Goal: Task Accomplishment & Management: Manage account settings

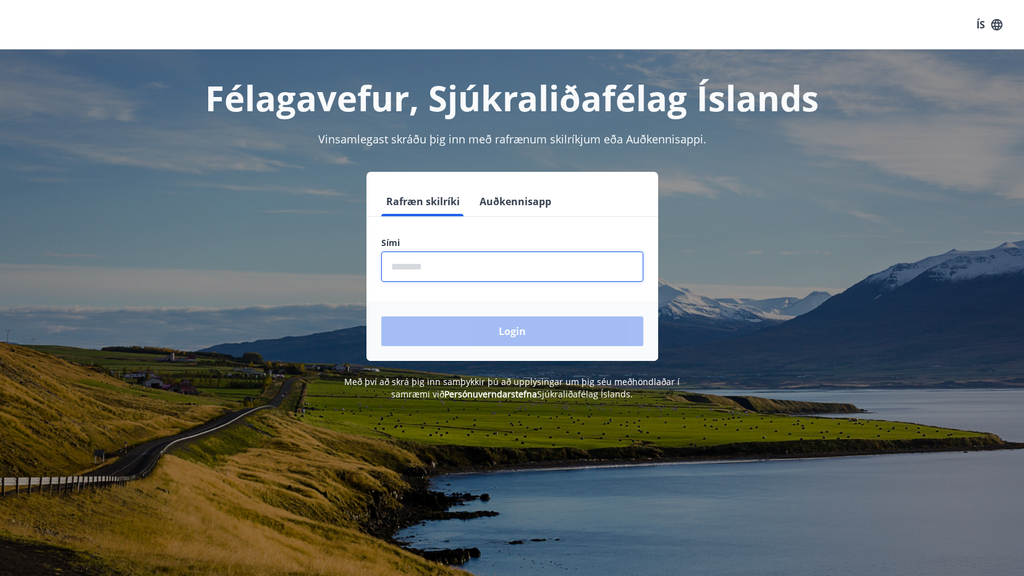
click at [421, 260] on input "phone" at bounding box center [512, 266] width 262 height 30
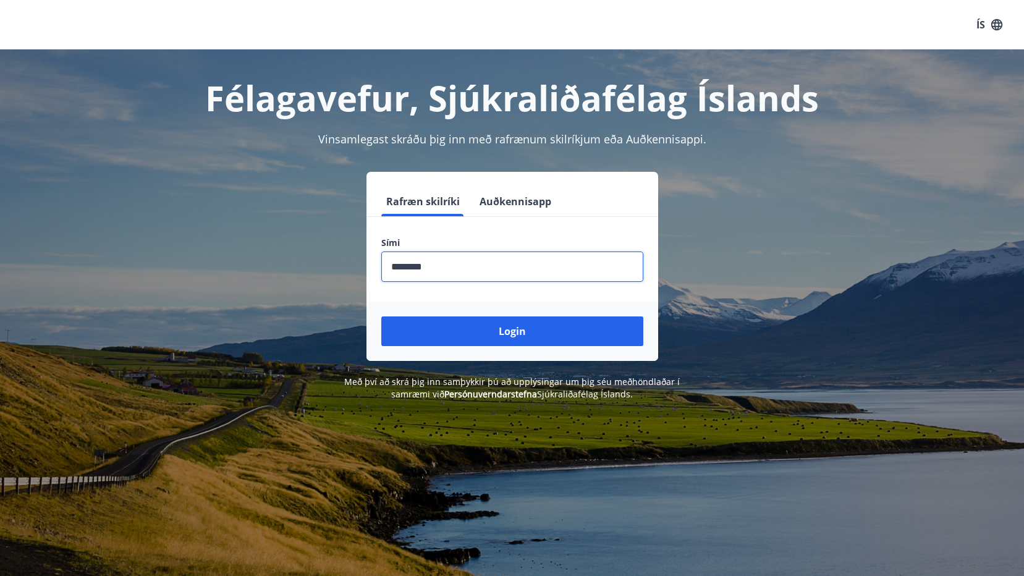
type input "********"
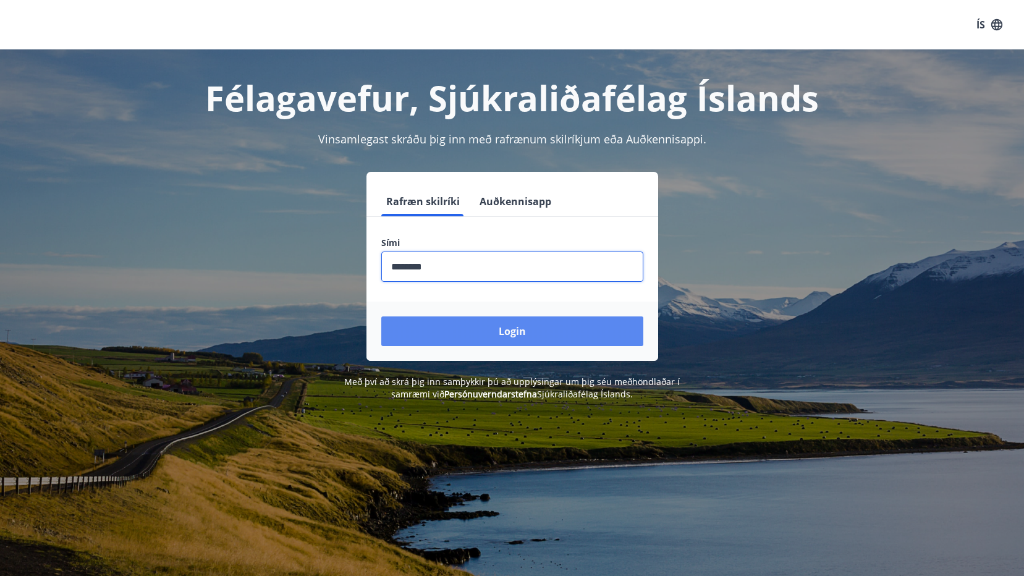
click at [499, 327] on button "Login" at bounding box center [512, 331] width 262 height 30
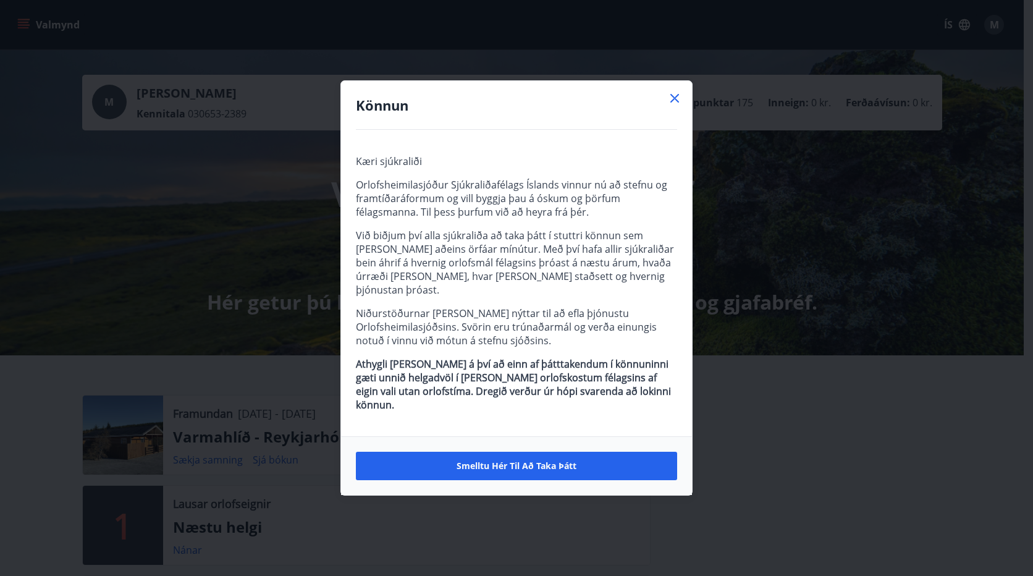
click at [673, 103] on icon at bounding box center [674, 98] width 9 height 9
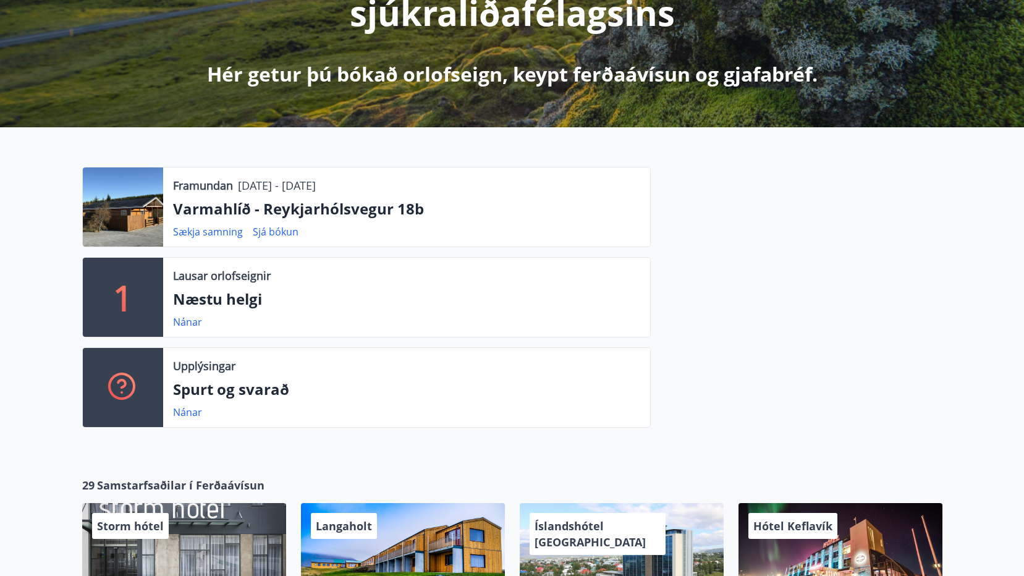
scroll to position [124, 0]
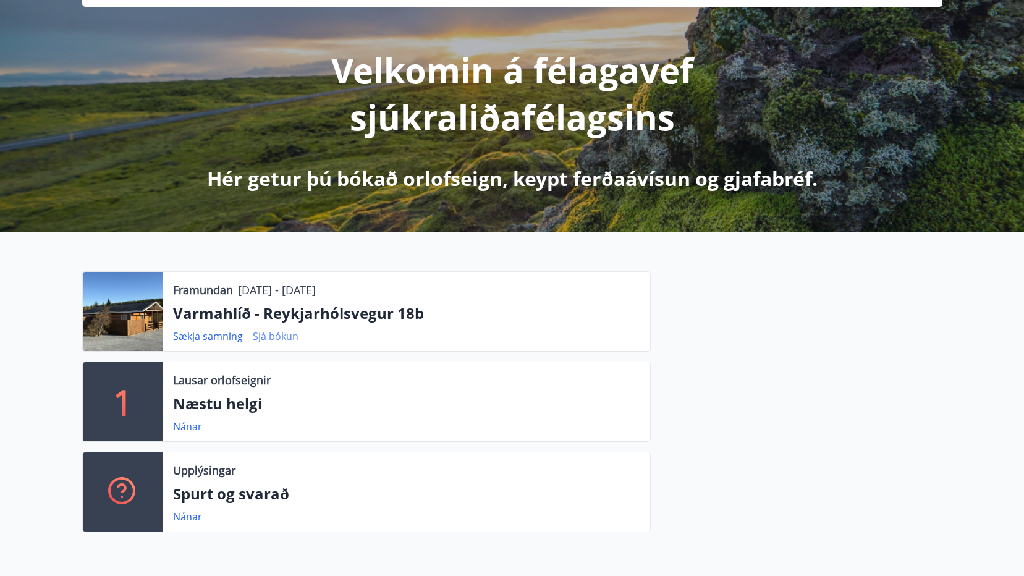
click at [280, 337] on link "Sjá bókun" at bounding box center [276, 336] width 46 height 14
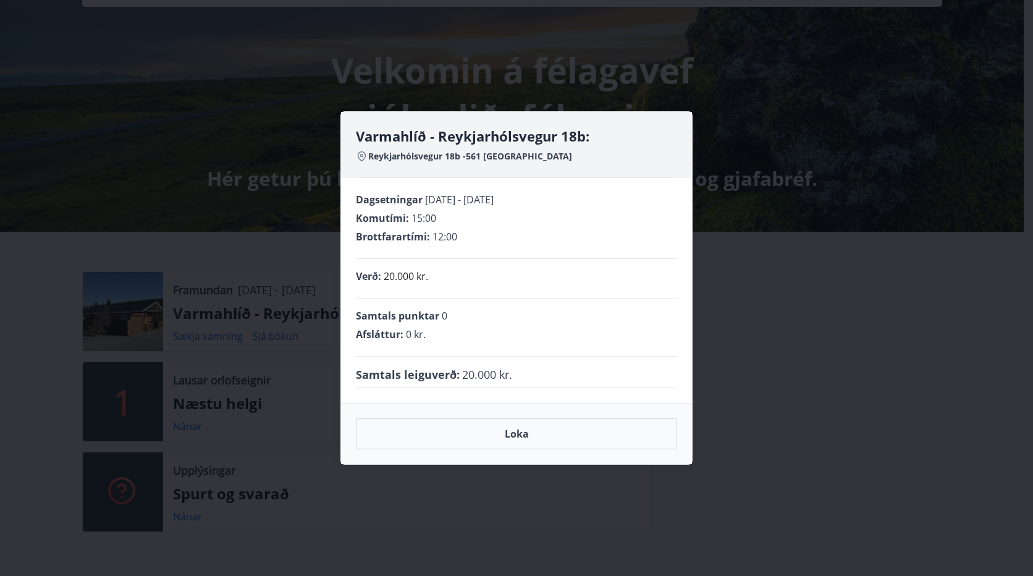
click at [888, 363] on div "Varmahlíð - Reykjarhólsvegur 18b: [GEOGRAPHIC_DATA] 18b -561 [GEOGRAPHIC_DATA] …" at bounding box center [516, 288] width 1033 height 576
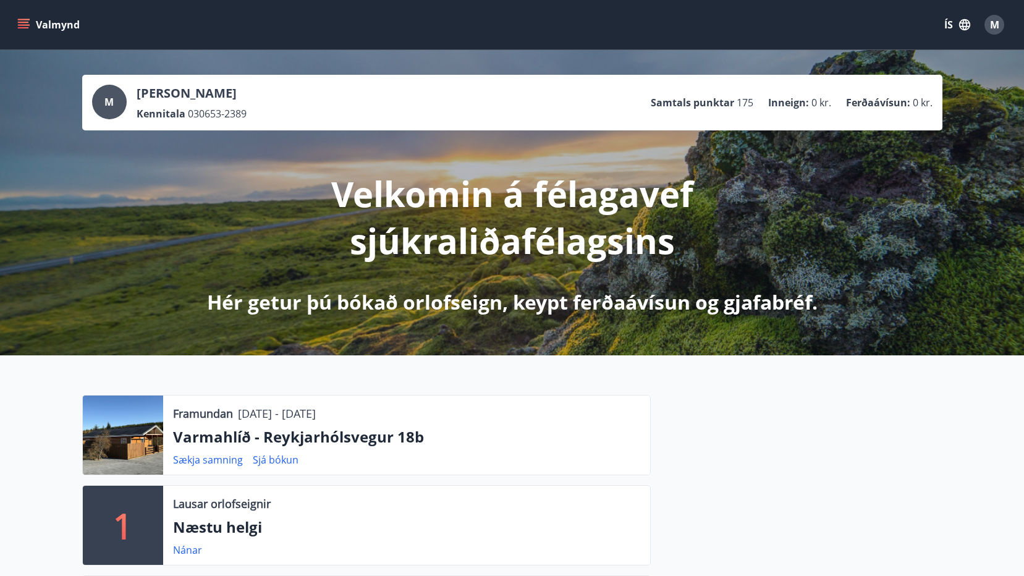
scroll to position [62, 0]
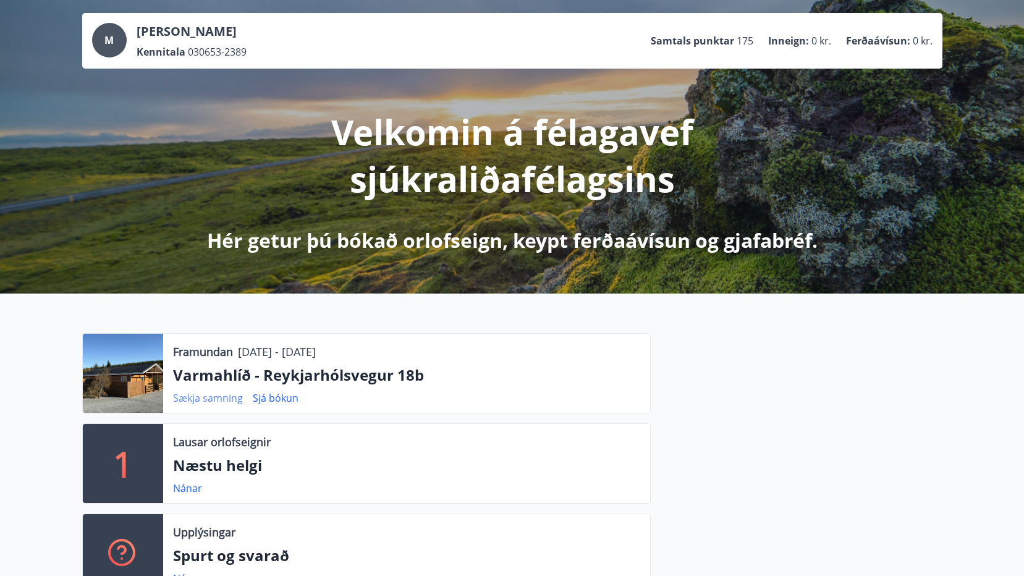
click at [192, 400] on link "Sækja samning" at bounding box center [208, 398] width 70 height 14
click at [19, 342] on div "Framundan [DATE] - [DATE] [GEOGRAPHIC_DATA] - [GEOGRAPHIC_DATA] 18b Sækja samni…" at bounding box center [512, 458] width 1024 height 330
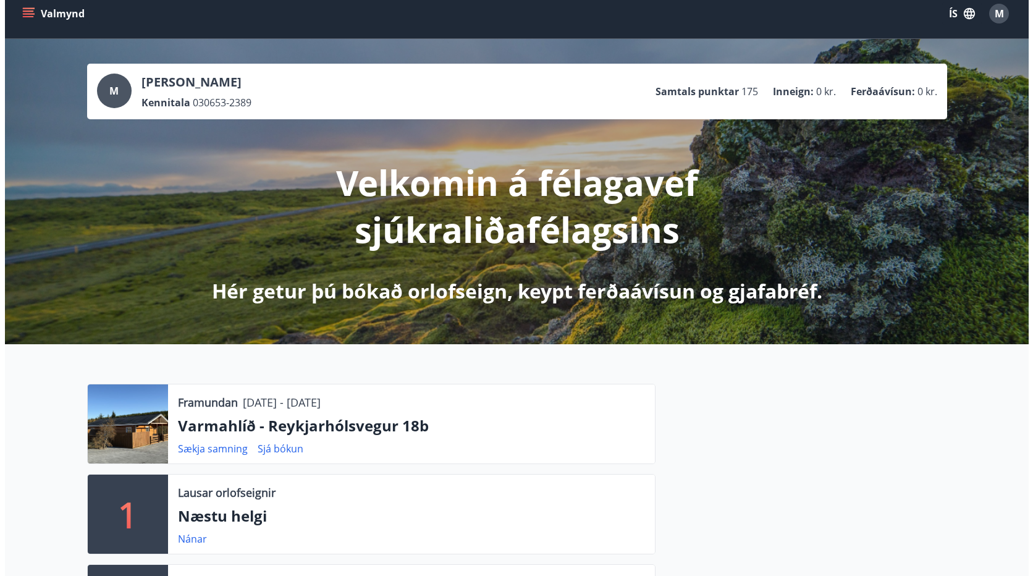
scroll to position [0, 0]
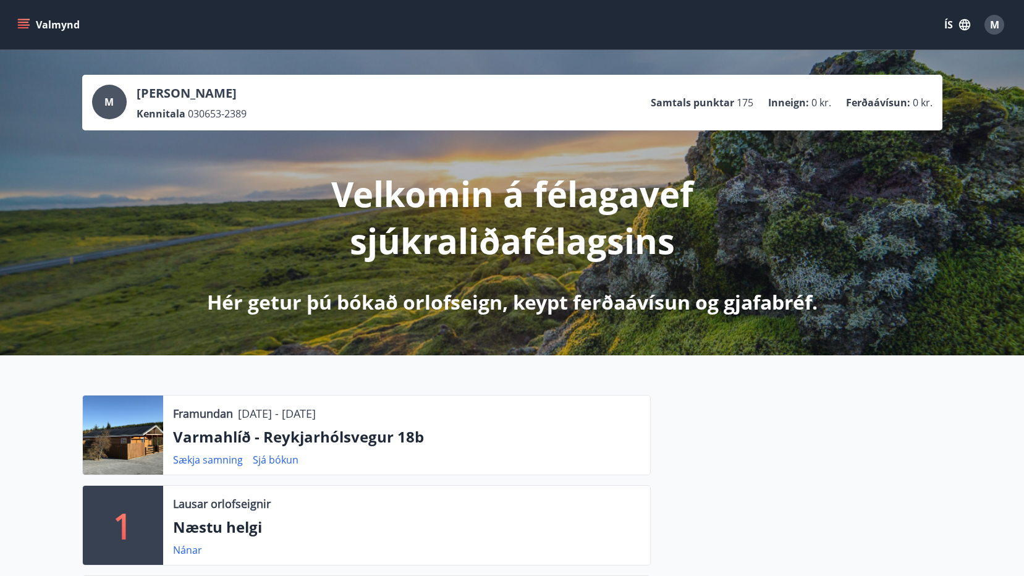
click at [995, 25] on span "M" at bounding box center [994, 25] width 9 height 14
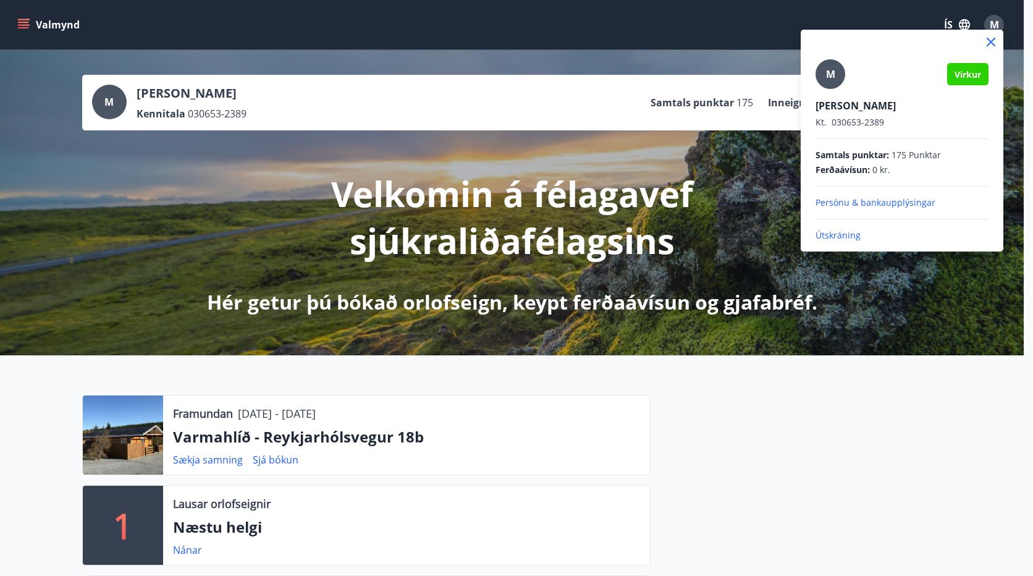
click at [837, 238] on p "Útskráning" at bounding box center [902, 235] width 173 height 12
